Goal: Answer question/provide support

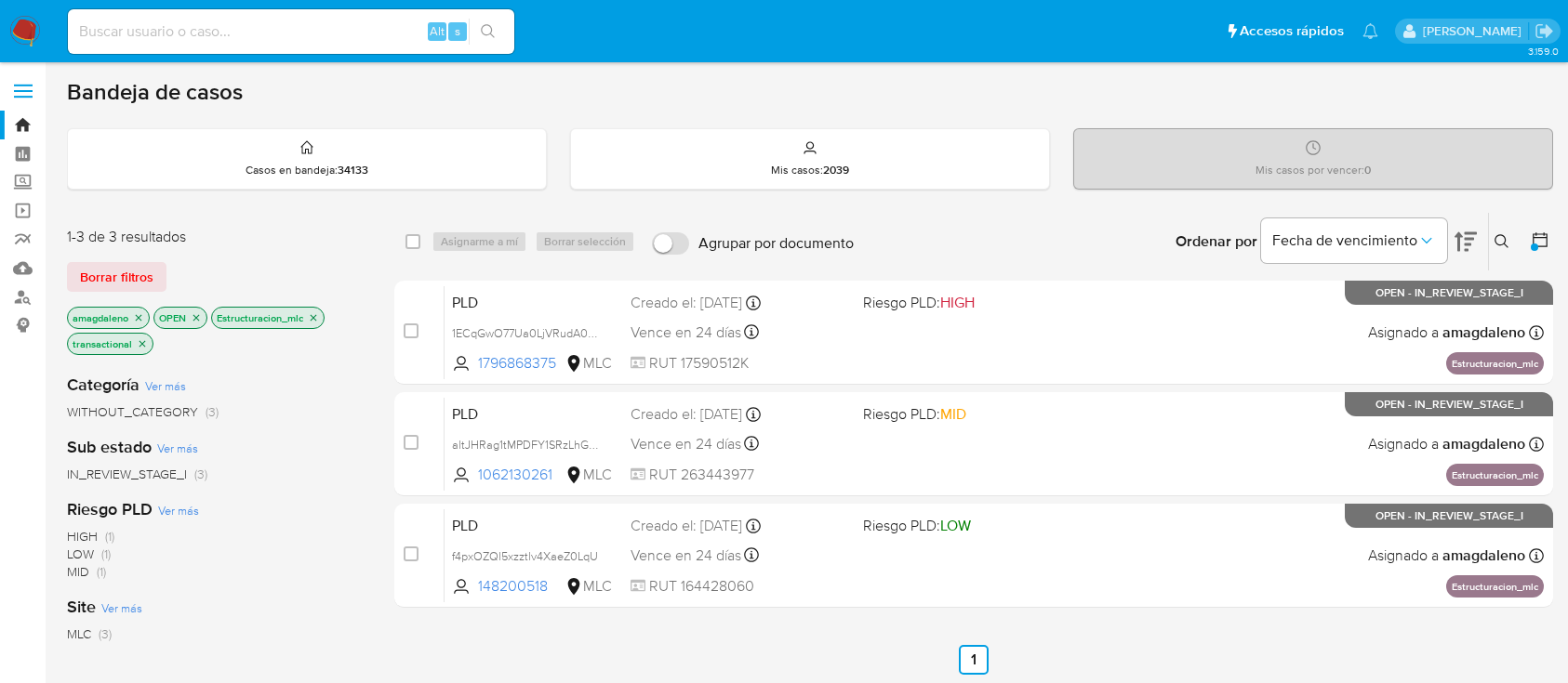
scroll to position [28, 0]
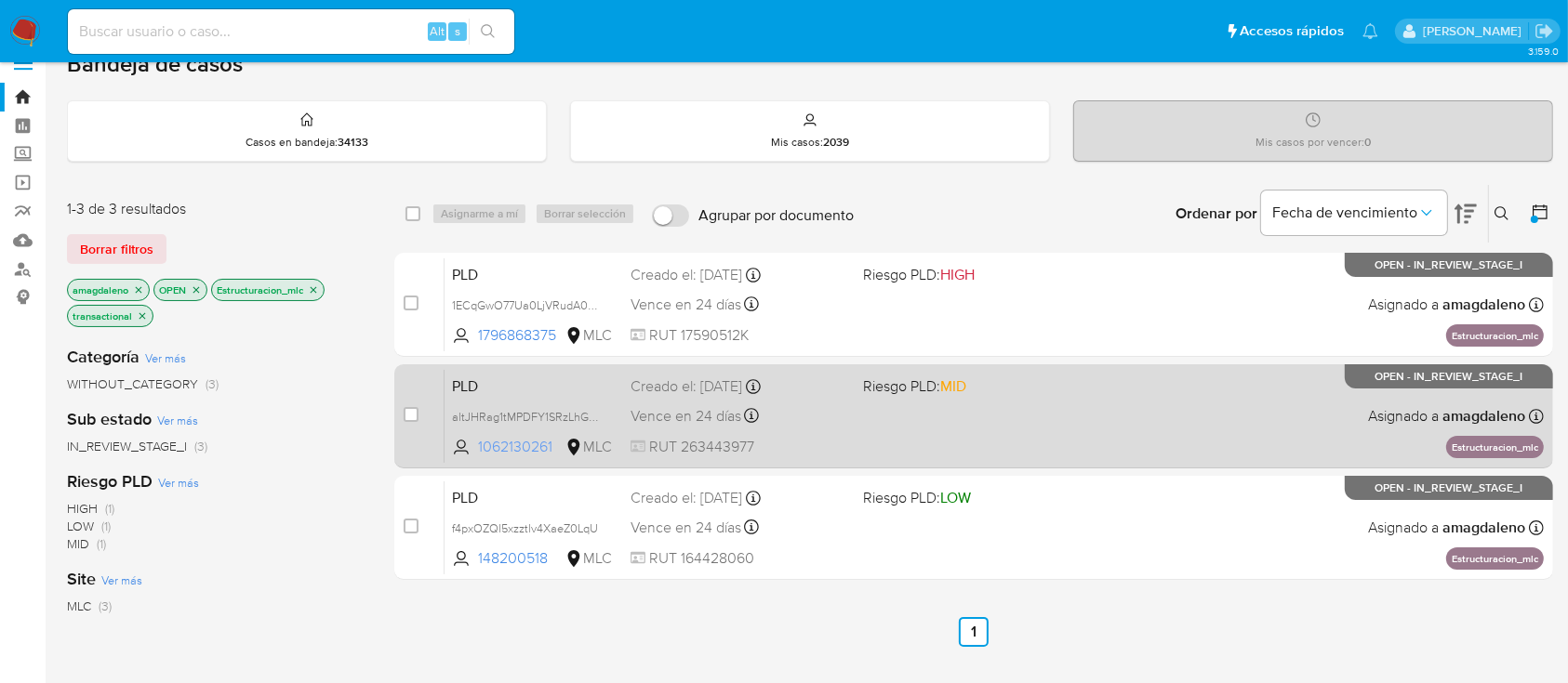
click at [518, 444] on span "1062130261" at bounding box center [519, 447] width 83 height 20
click at [530, 443] on span "1062130261" at bounding box center [519, 447] width 83 height 20
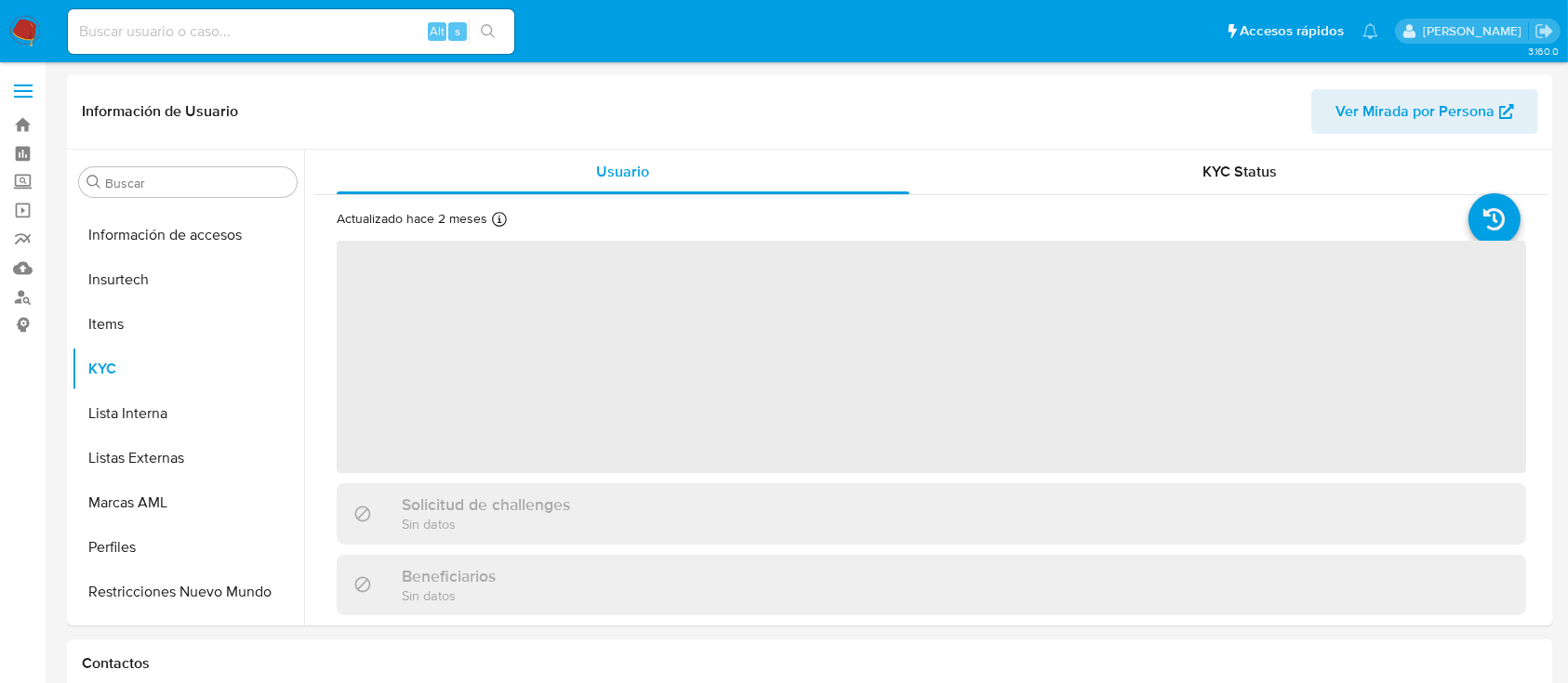
scroll to position [785, 0]
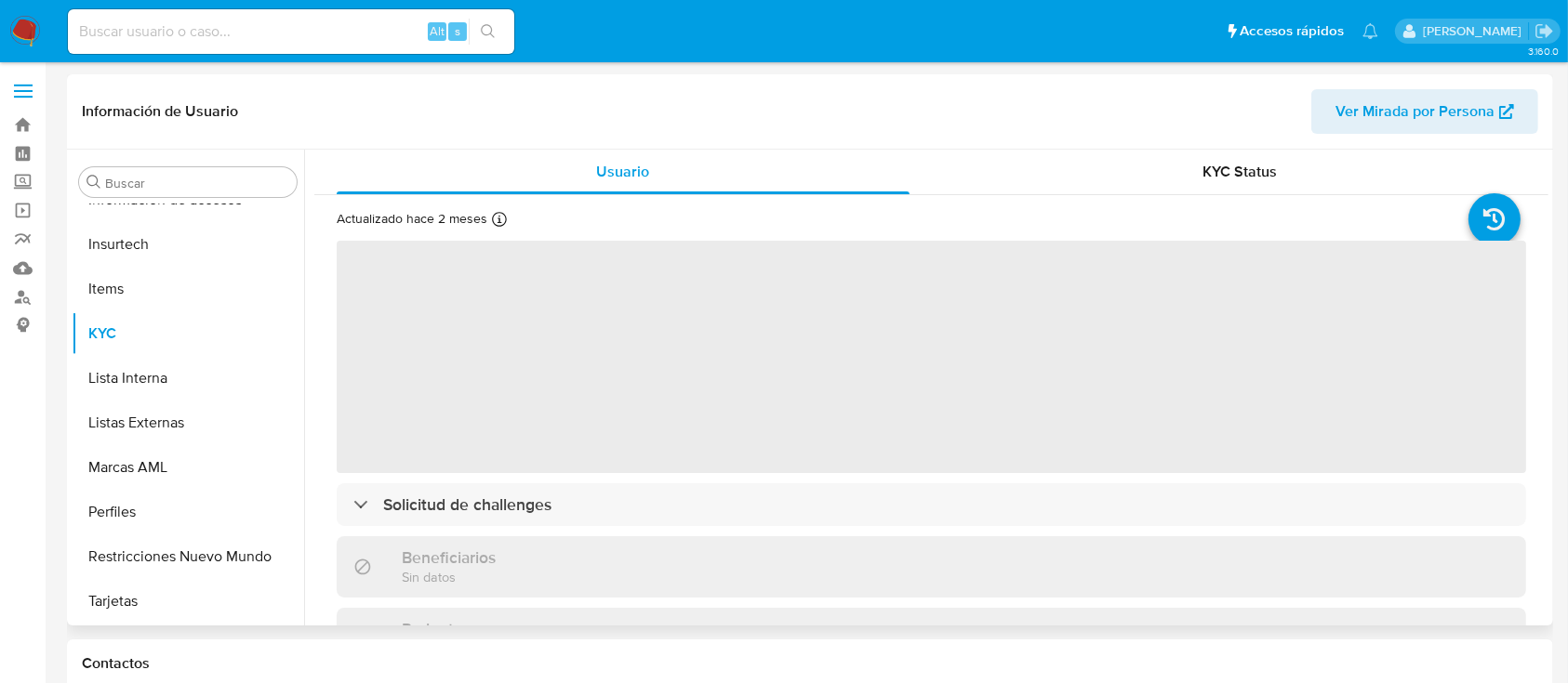
select select "10"
